Goal: Information Seeking & Learning: Understand process/instructions

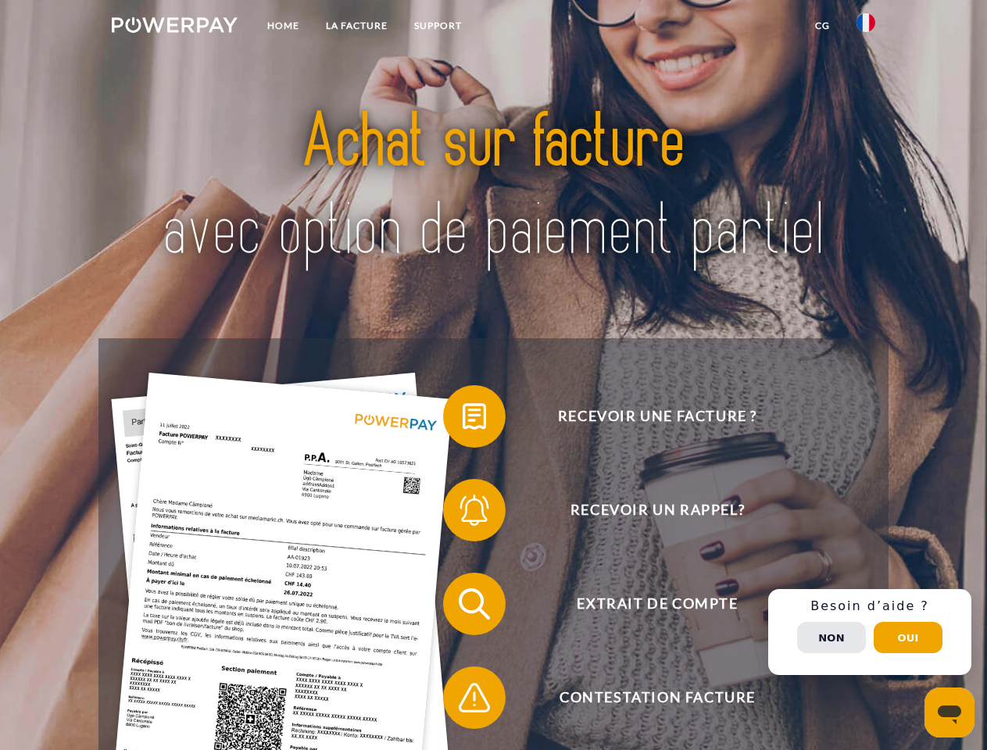
click at [174, 27] on img at bounding box center [175, 25] width 126 height 16
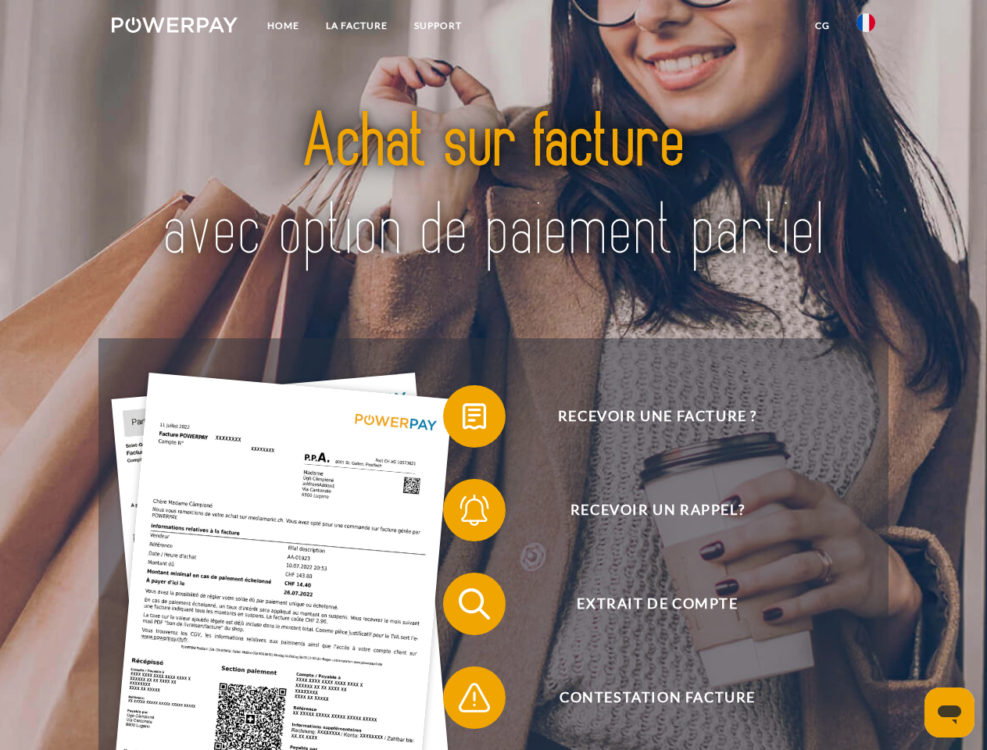
click at [866, 27] on img at bounding box center [866, 22] width 19 height 19
click at [822, 26] on link "CG" at bounding box center [822, 26] width 41 height 28
click at [463, 420] on span at bounding box center [451, 416] width 78 height 78
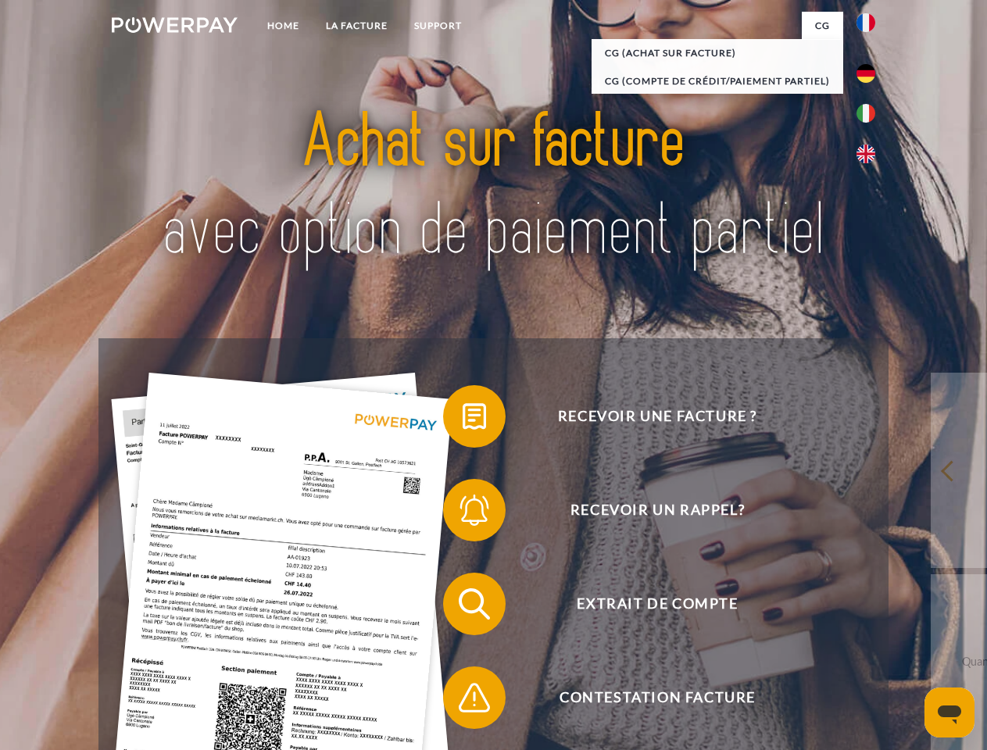
click at [463, 513] on div "Recevoir une facture ? Recevoir un rappel? Extrait de compte retour" at bounding box center [492, 650] width 789 height 625
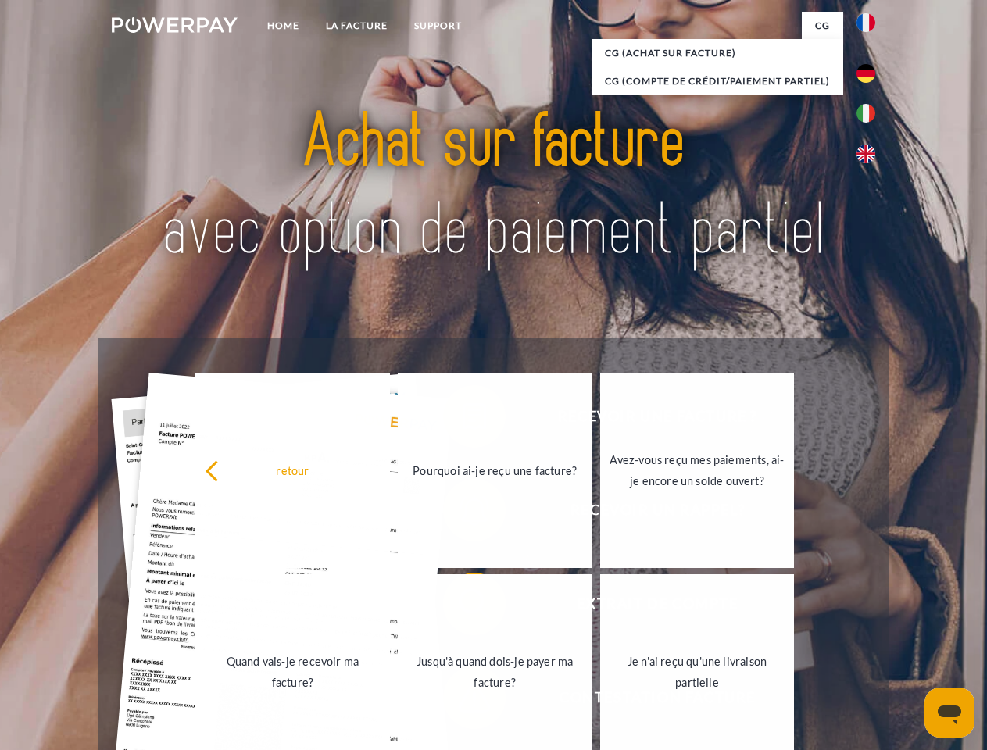
click at [463, 607] on link "Jusqu'à quand dois-je payer ma facture?" at bounding box center [495, 671] width 195 height 195
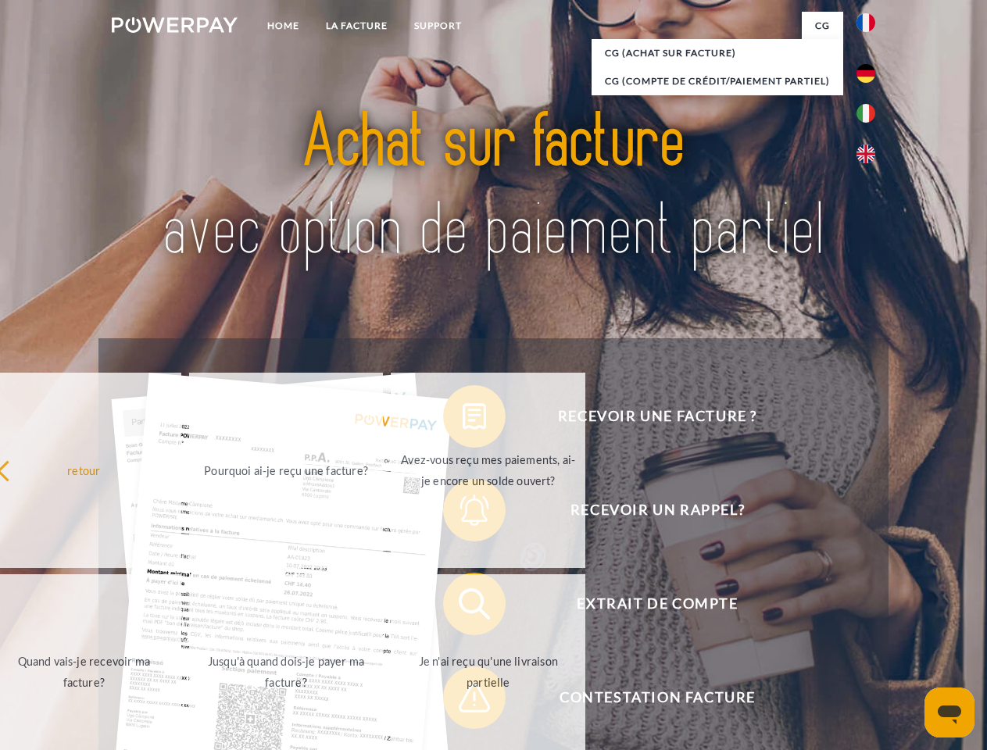
click at [463, 701] on span at bounding box center [451, 698] width 78 height 78
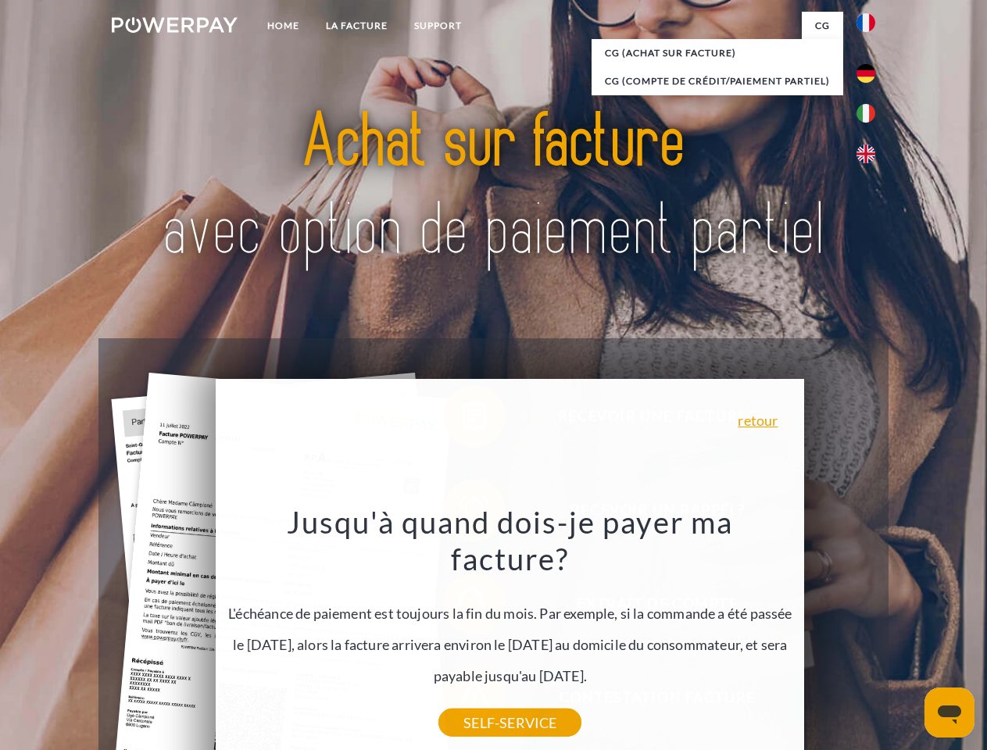
click at [870, 632] on div "Recevoir une facture ? Recevoir un rappel? Extrait de compte retour" at bounding box center [492, 650] width 789 height 625
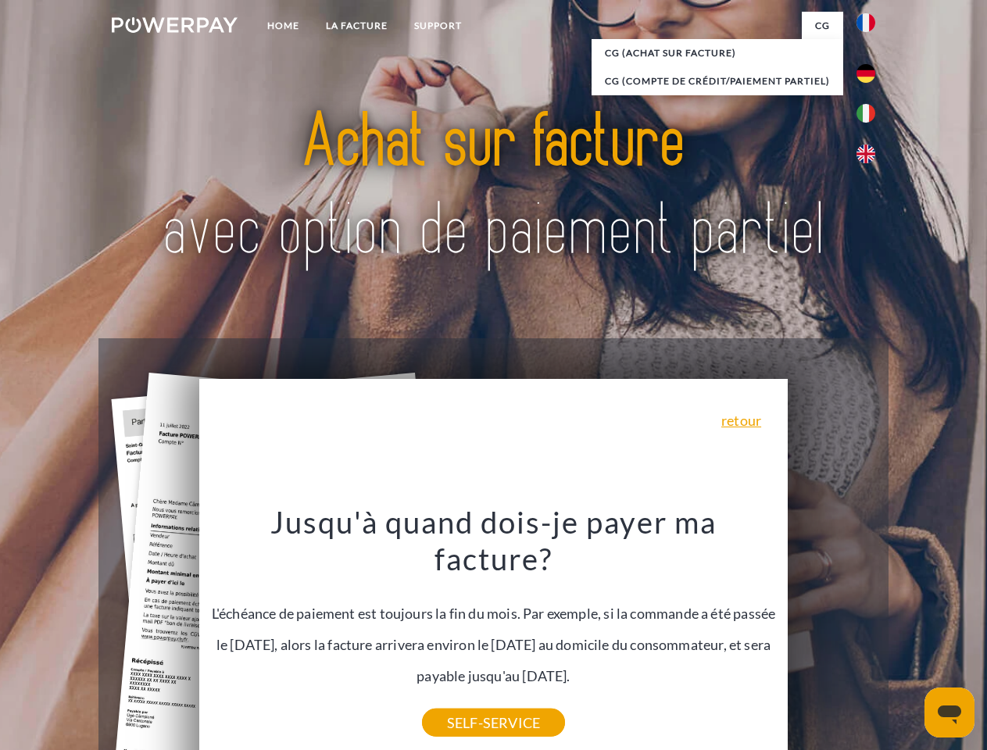
click at [832, 635] on span "Extrait de compte" at bounding box center [657, 604] width 383 height 63
click at [908, 638] on header "Home LA FACTURE Support" at bounding box center [493, 539] width 987 height 1079
